Goal: Information Seeking & Learning: Check status

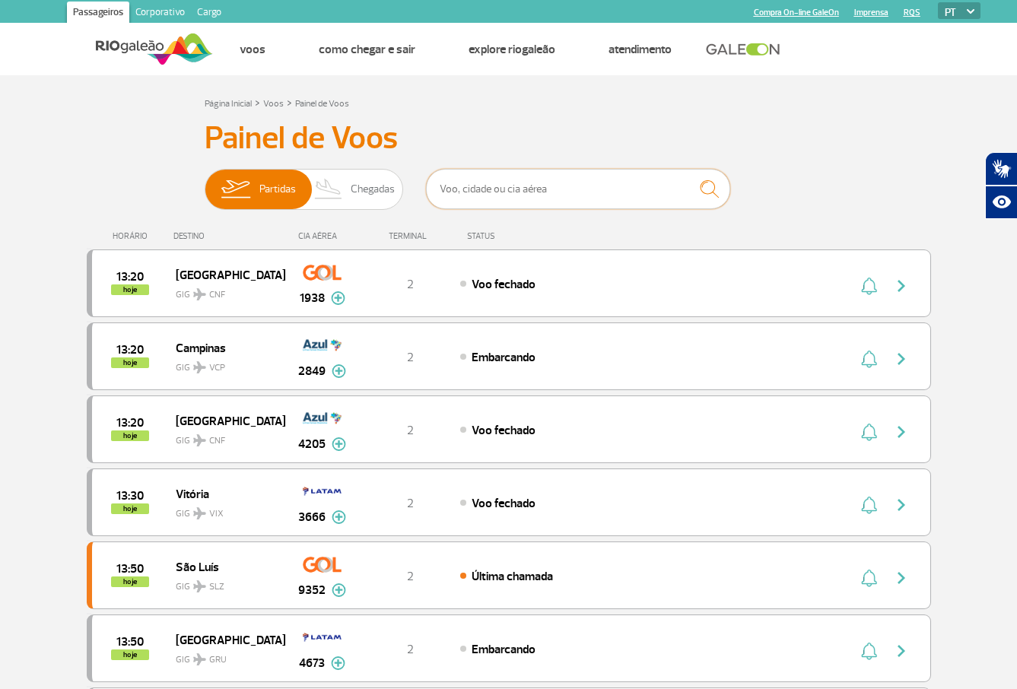
click at [509, 188] on input "text" at bounding box center [578, 189] width 304 height 40
type input "o"
type input "c"
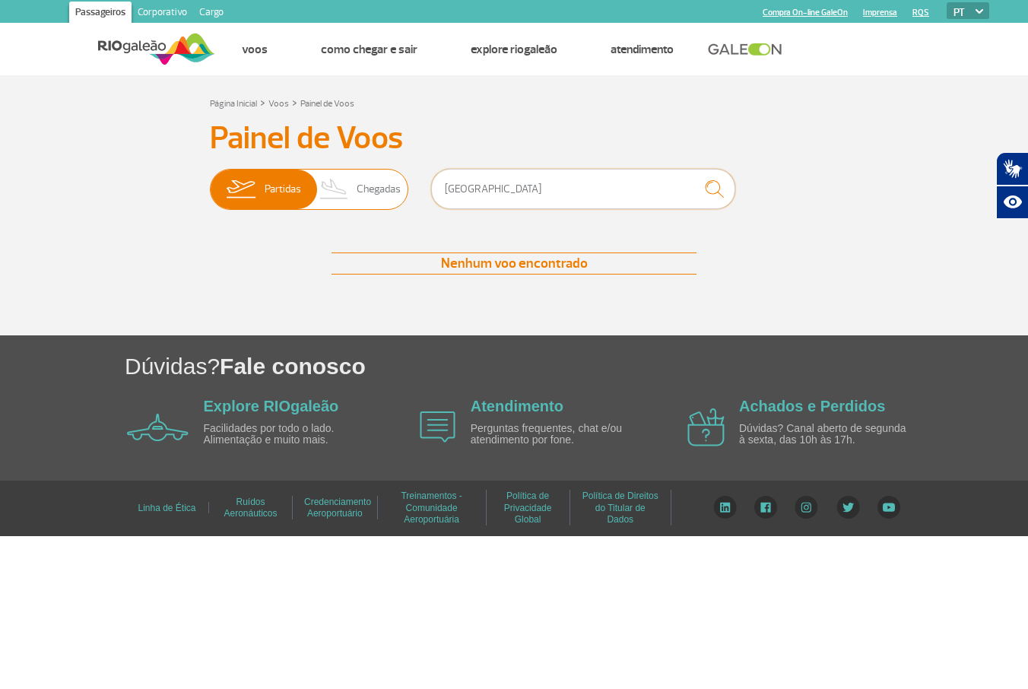
drag, startPoint x: 506, startPoint y: 182, endPoint x: 401, endPoint y: 174, distance: 105.2
click at [401, 174] on div "Partidas Chegadas [GEOGRAPHIC_DATA]" at bounding box center [514, 192] width 608 height 46
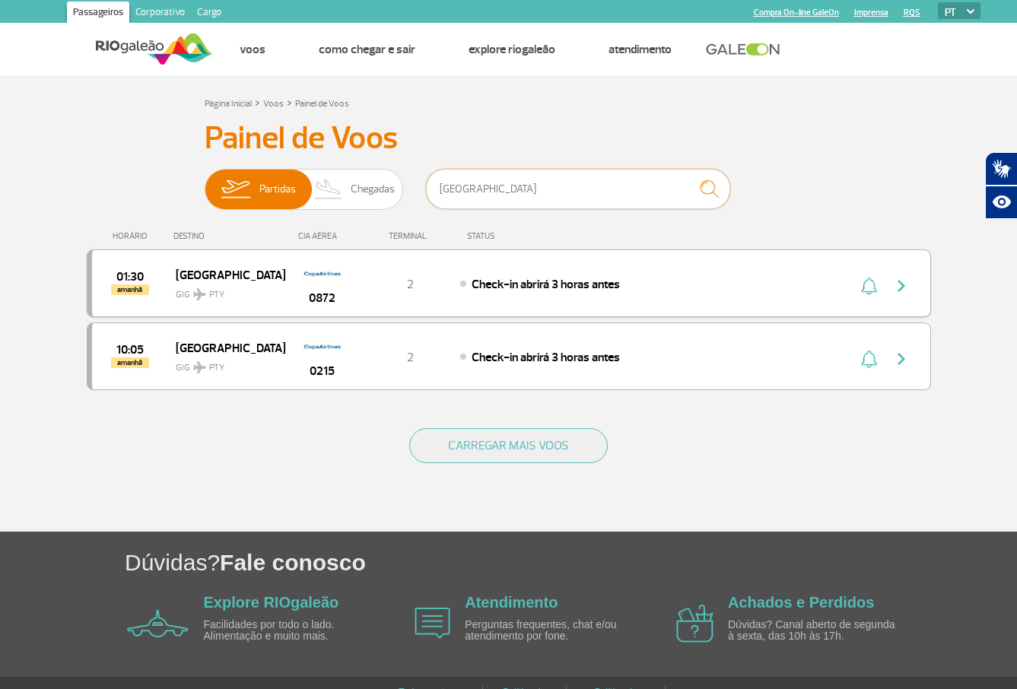
type input "[GEOGRAPHIC_DATA]"
click at [341, 281] on img at bounding box center [322, 272] width 39 height 26
click at [605, 292] on div "Check-in abrirá 3 horas antes" at bounding box center [627, 283] width 335 height 17
click at [899, 290] on img "button" at bounding box center [901, 286] width 18 height 18
click at [903, 287] on img "button" at bounding box center [901, 286] width 18 height 18
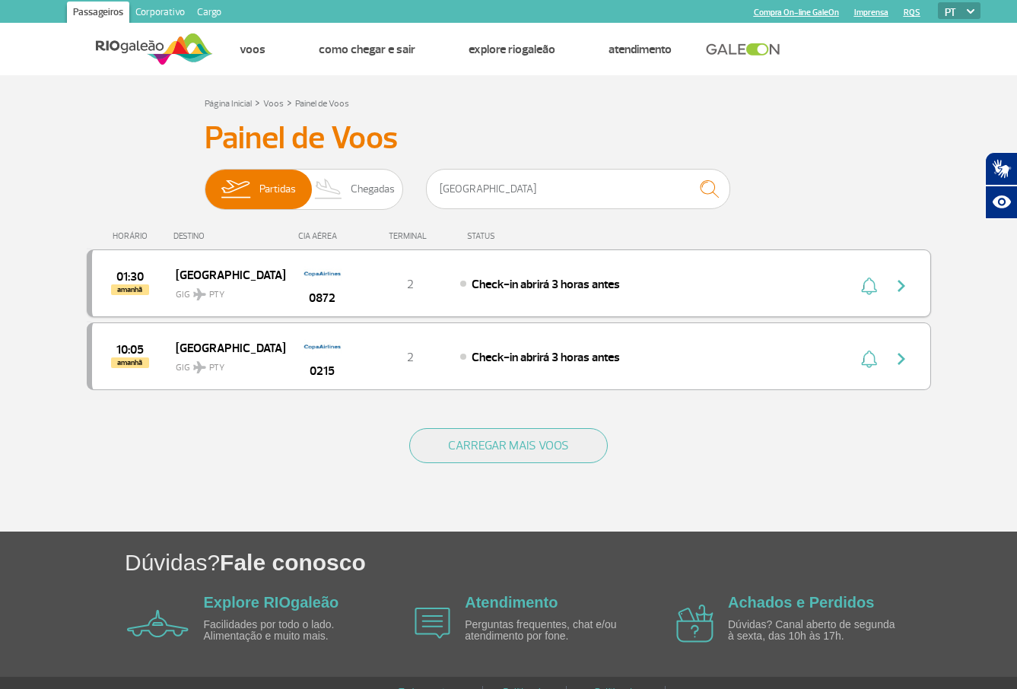
click at [649, 278] on div "Check-in abrirá 3 horas antes" at bounding box center [627, 283] width 335 height 17
click at [885, 285] on div at bounding box center [888, 283] width 84 height 21
click at [543, 433] on button "CARREGAR MAIS VOOS" at bounding box center [508, 445] width 198 height 35
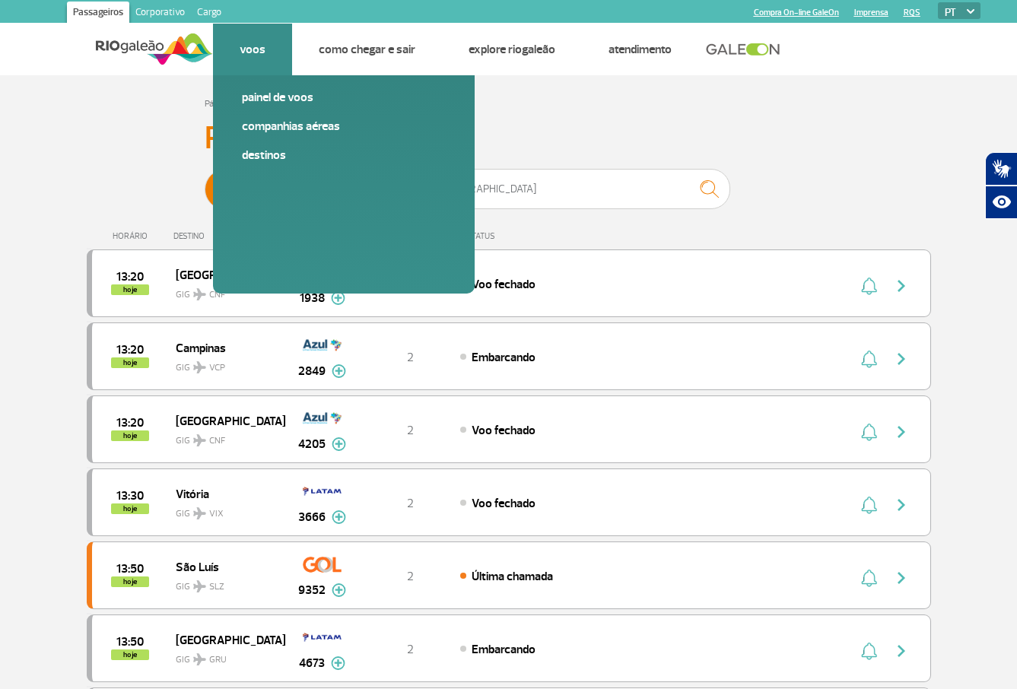
click at [255, 58] on li "Voos Painel de voos Companhias Aéreas Destinos" at bounding box center [252, 50] width 79 height 52
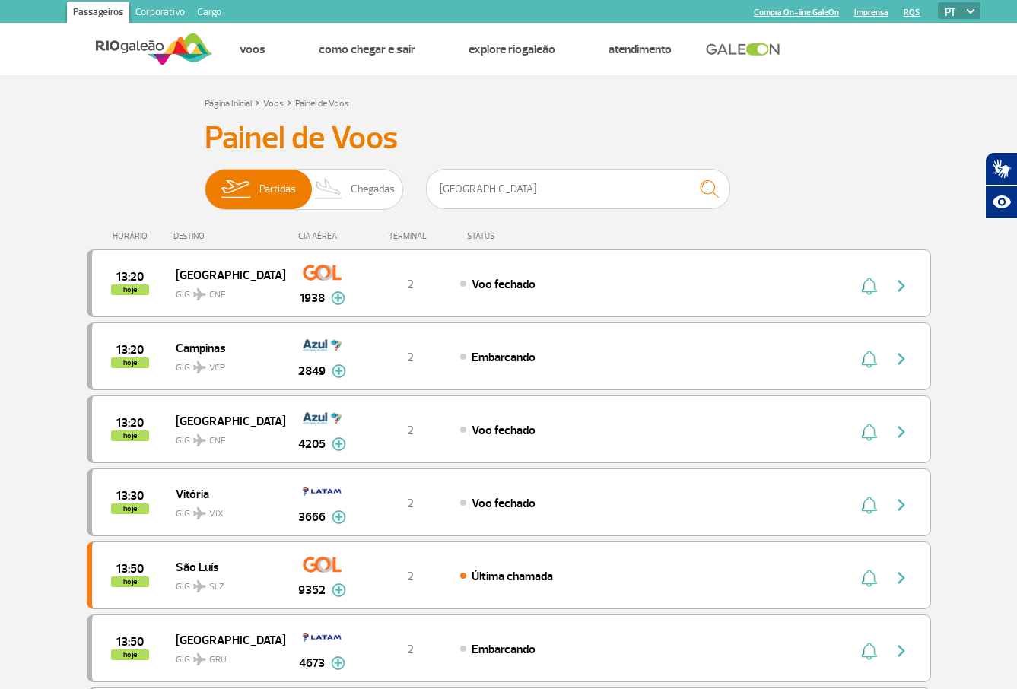
click at [149, 47] on img at bounding box center [154, 48] width 117 height 37
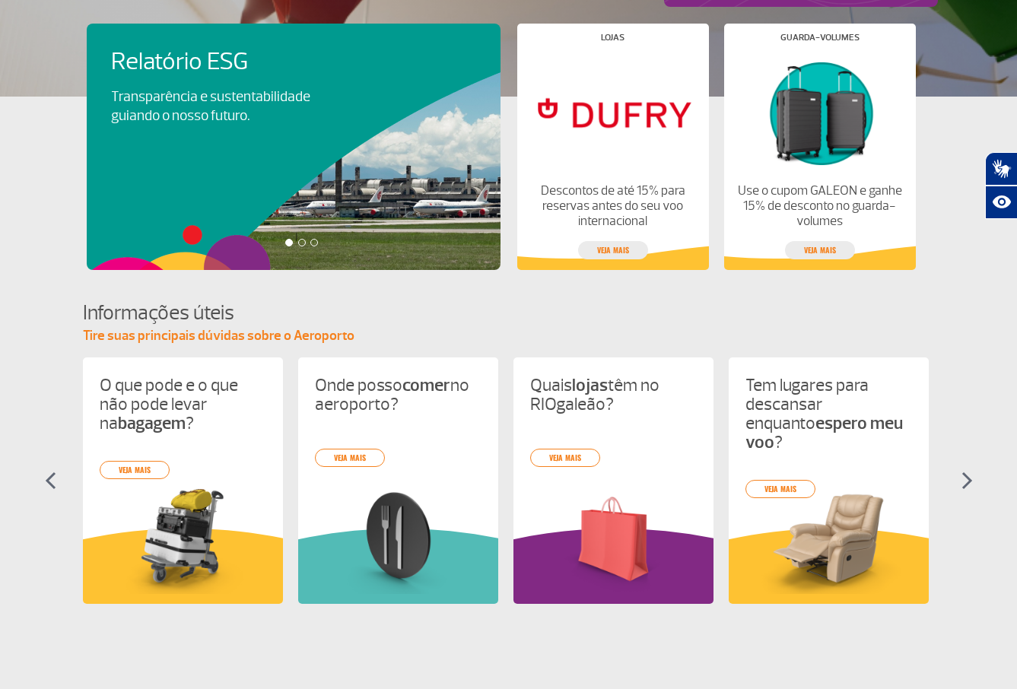
scroll to position [392, 0]
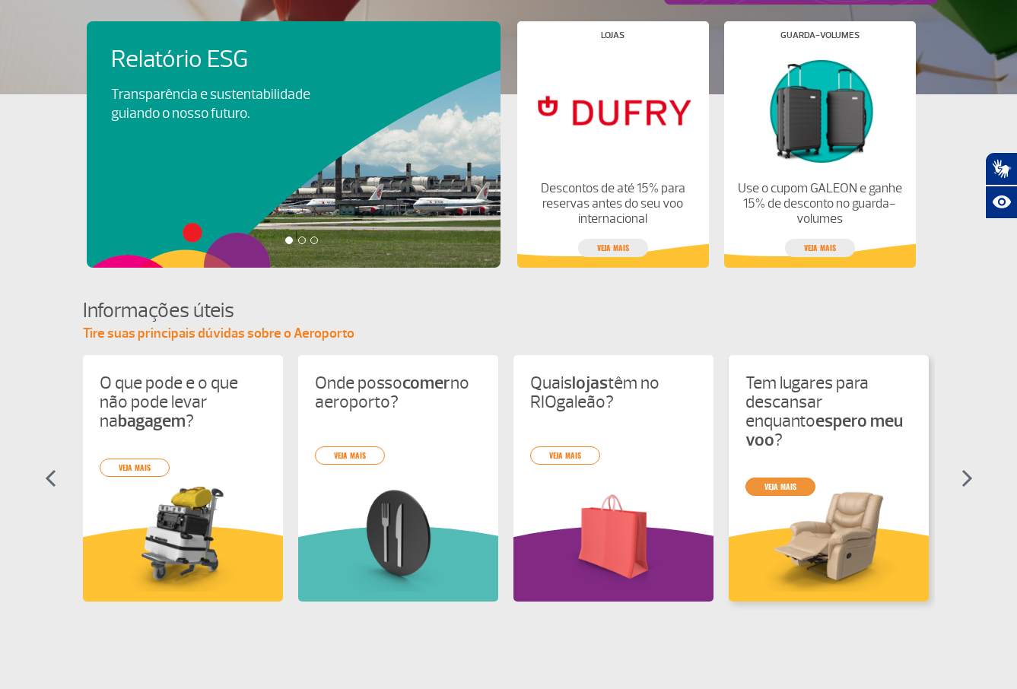
click at [776, 478] on link "veja mais" at bounding box center [780, 487] width 70 height 18
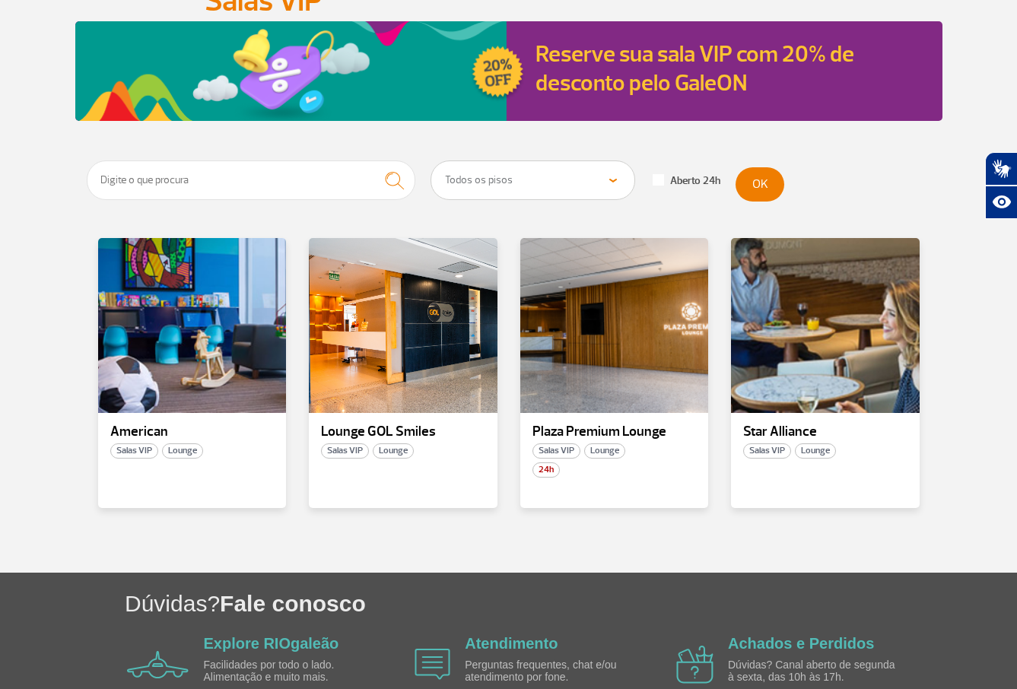
scroll to position [155, 0]
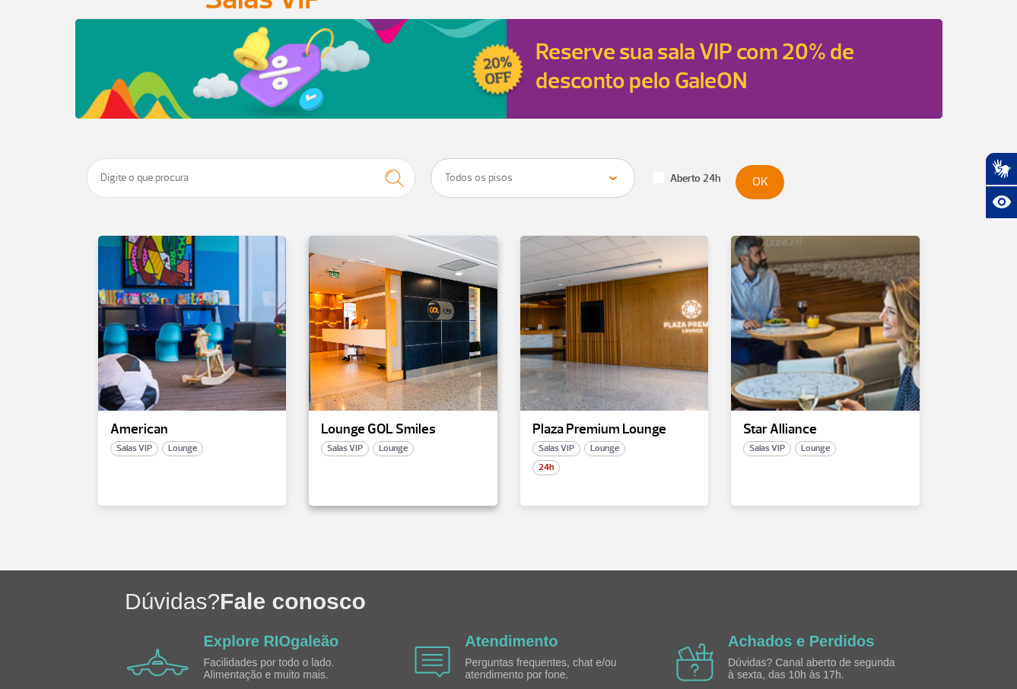
click at [355, 432] on p "Lounge GOL Smiles" at bounding box center [403, 429] width 164 height 15
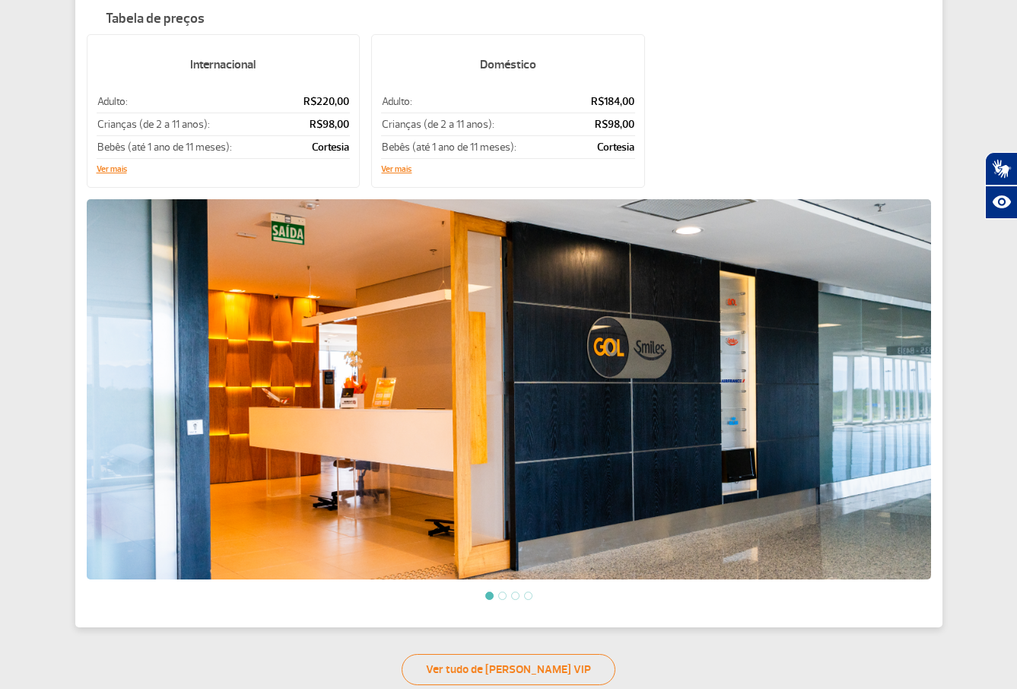
scroll to position [509, 0]
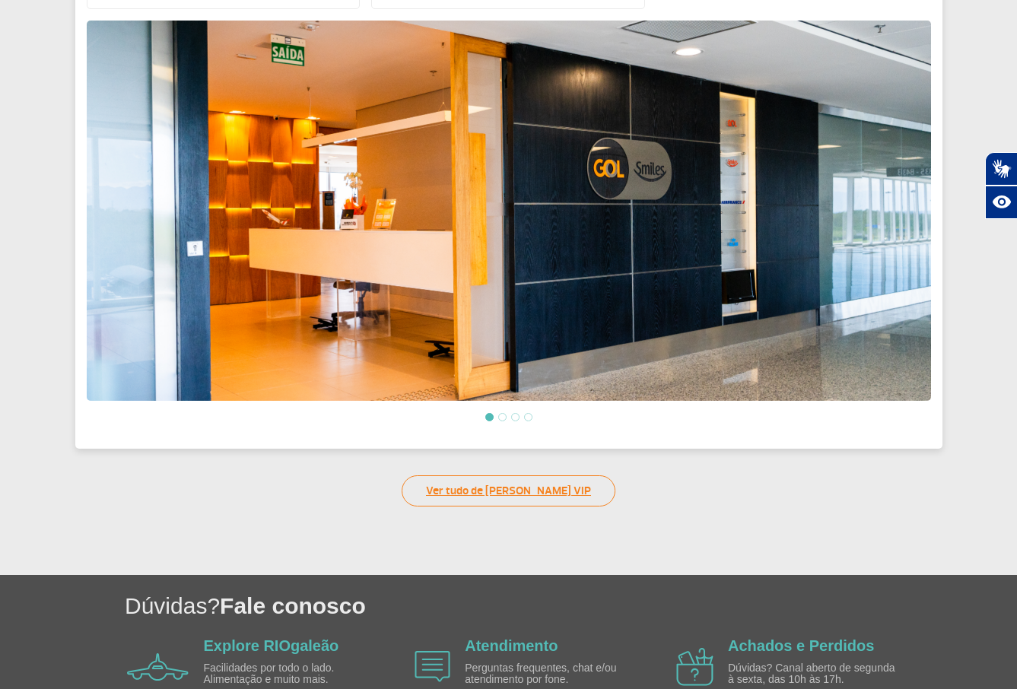
click at [528, 485] on link "Ver tudo de Salas VIP" at bounding box center [508, 490] width 214 height 31
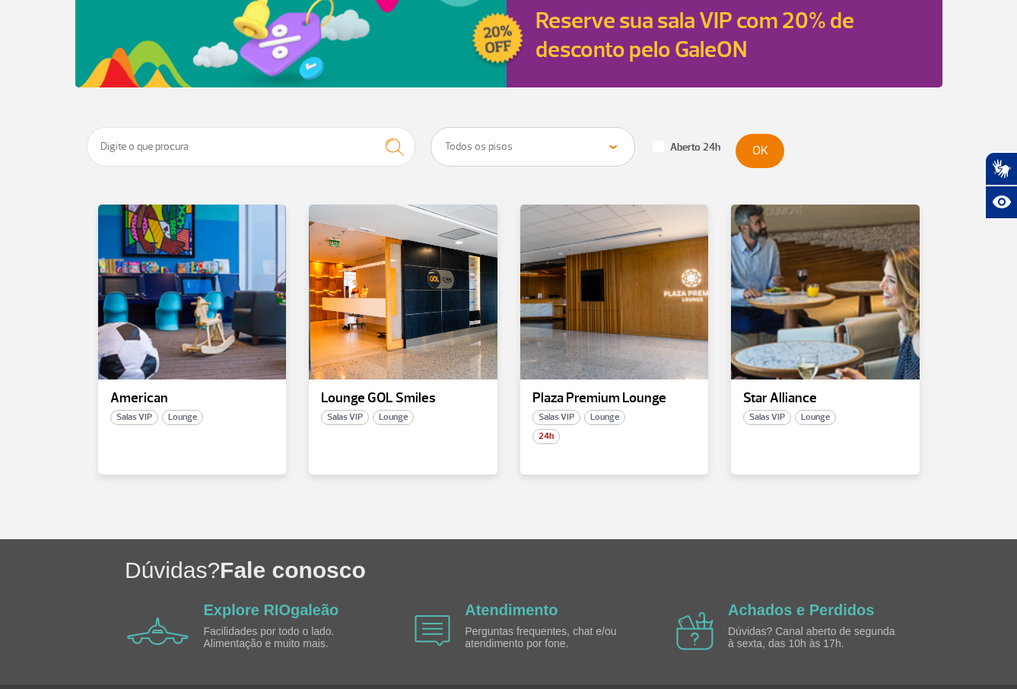
scroll to position [237, 0]
